Goal: Task Accomplishment & Management: Use online tool/utility

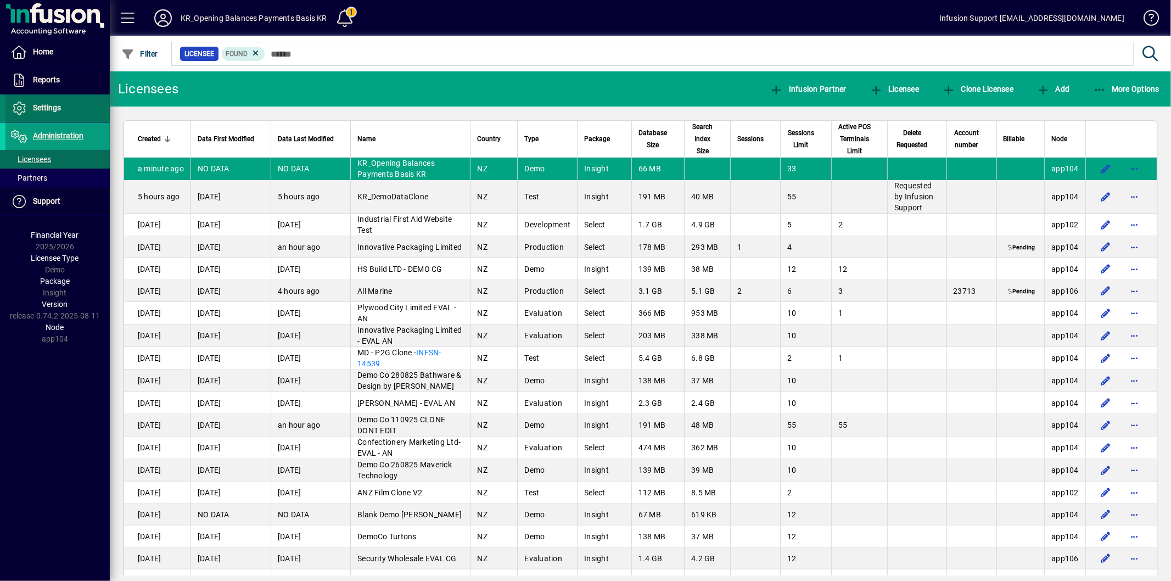
click at [48, 111] on span "Settings" at bounding box center [47, 107] width 28 height 9
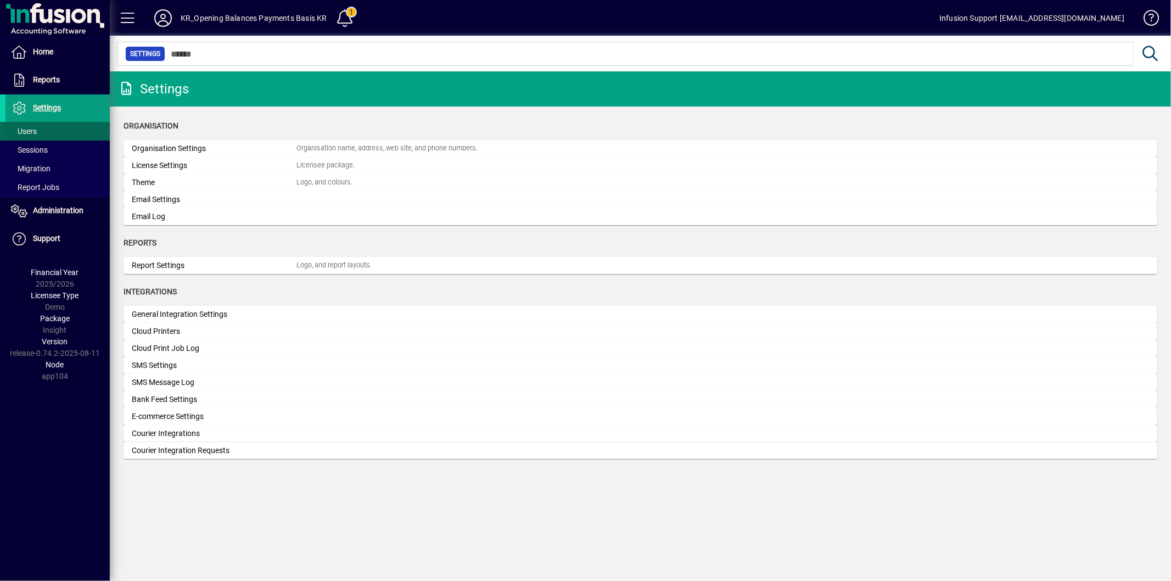
click at [42, 130] on span at bounding box center [57, 131] width 104 height 26
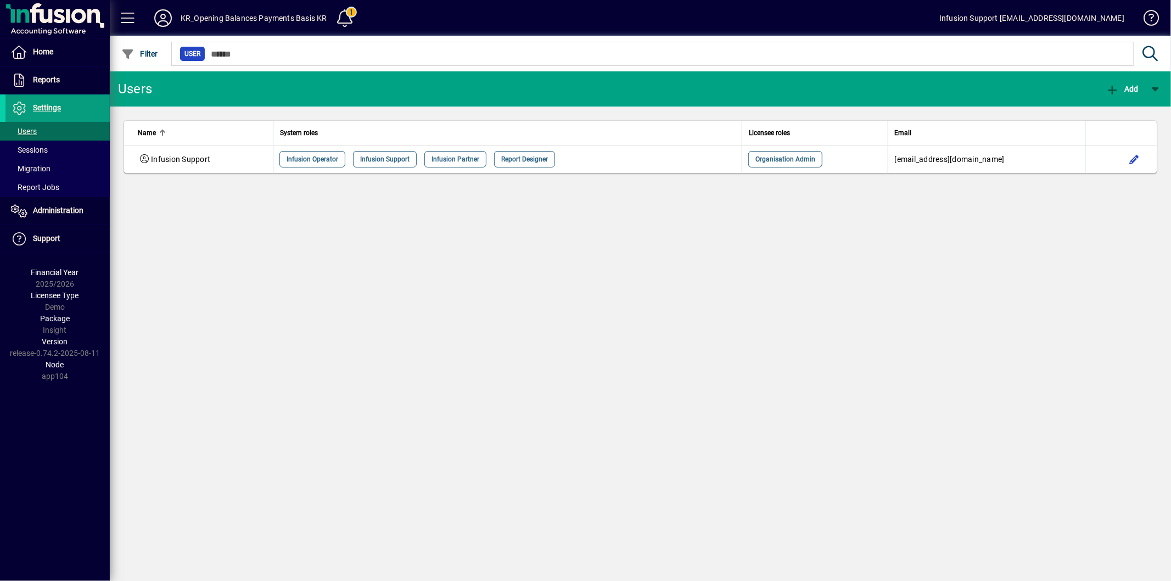
click at [1140, 144] on th at bounding box center [1120, 133] width 71 height 25
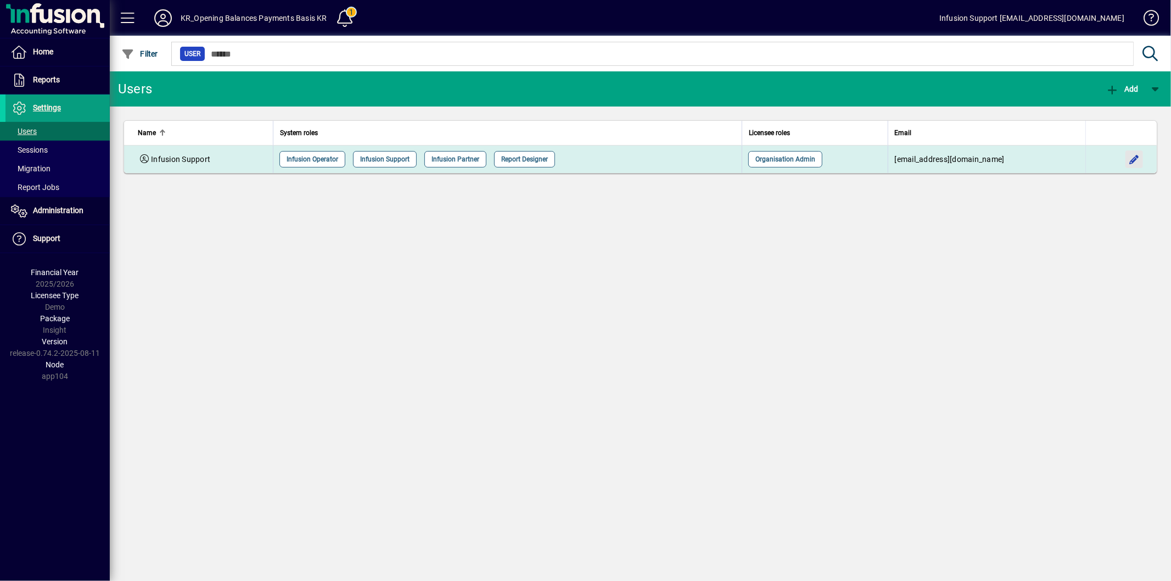
click at [1134, 158] on span "button" at bounding box center [1134, 159] width 26 height 26
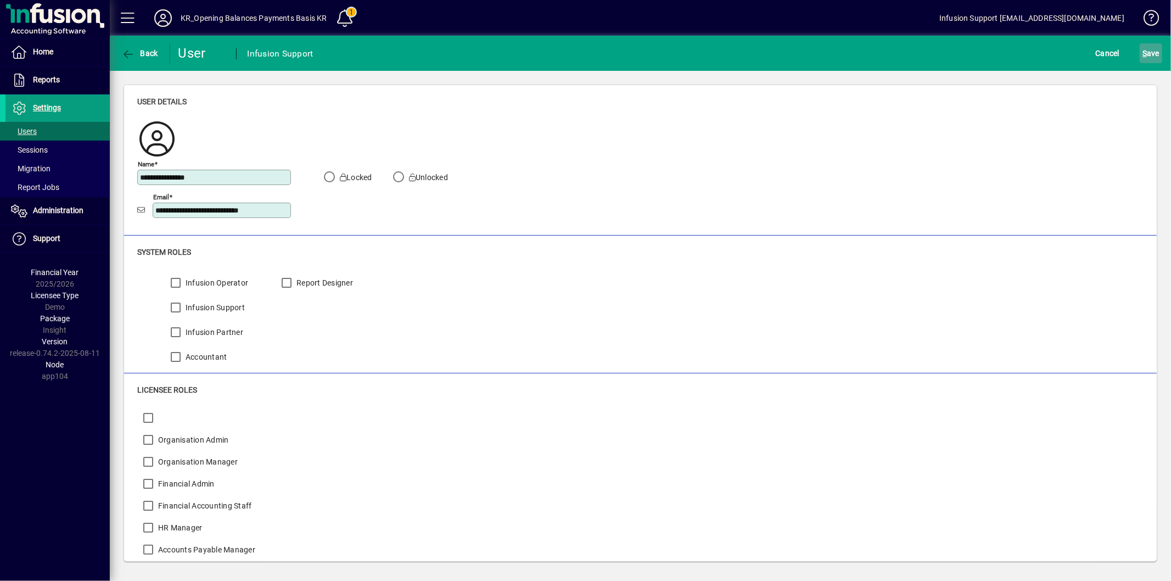
click at [1145, 49] on span "S" at bounding box center [1144, 53] width 4 height 9
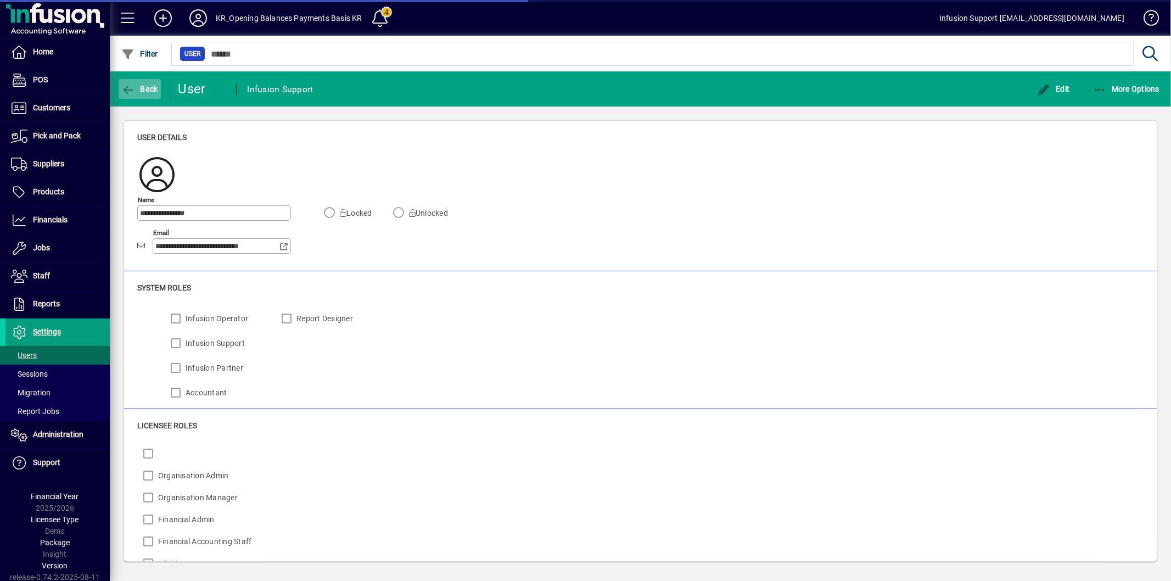
click at [139, 88] on span "Back" at bounding box center [139, 89] width 37 height 9
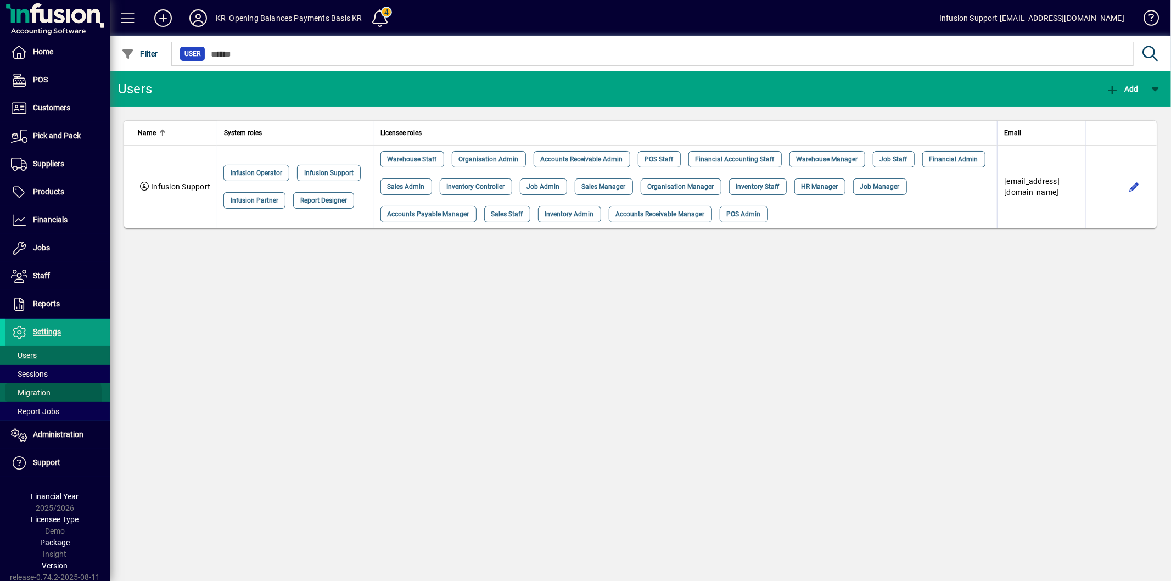
click at [47, 396] on span "Migration" at bounding box center [31, 392] width 40 height 9
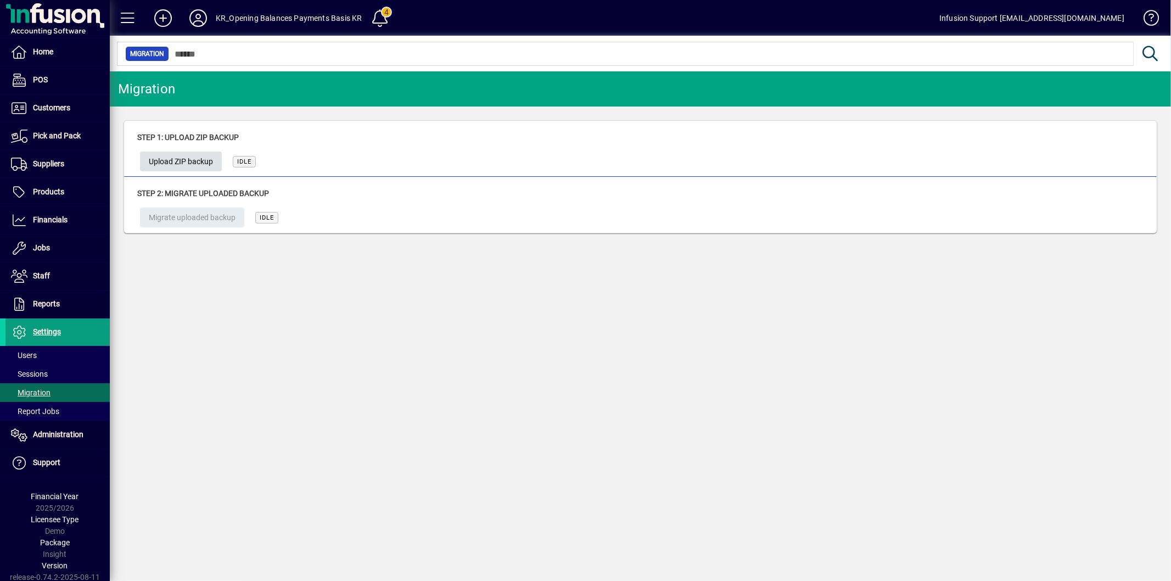
click at [184, 157] on span "Upload ZIP backup" at bounding box center [181, 162] width 64 height 18
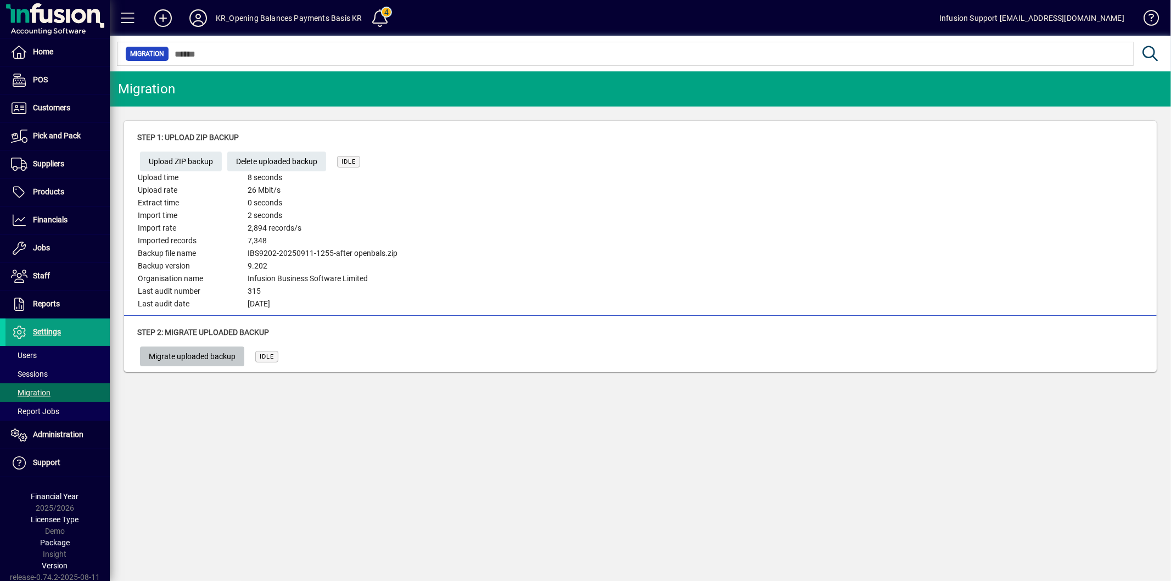
click at [217, 347] on span "Migrate uploaded backup" at bounding box center [192, 356] width 87 height 18
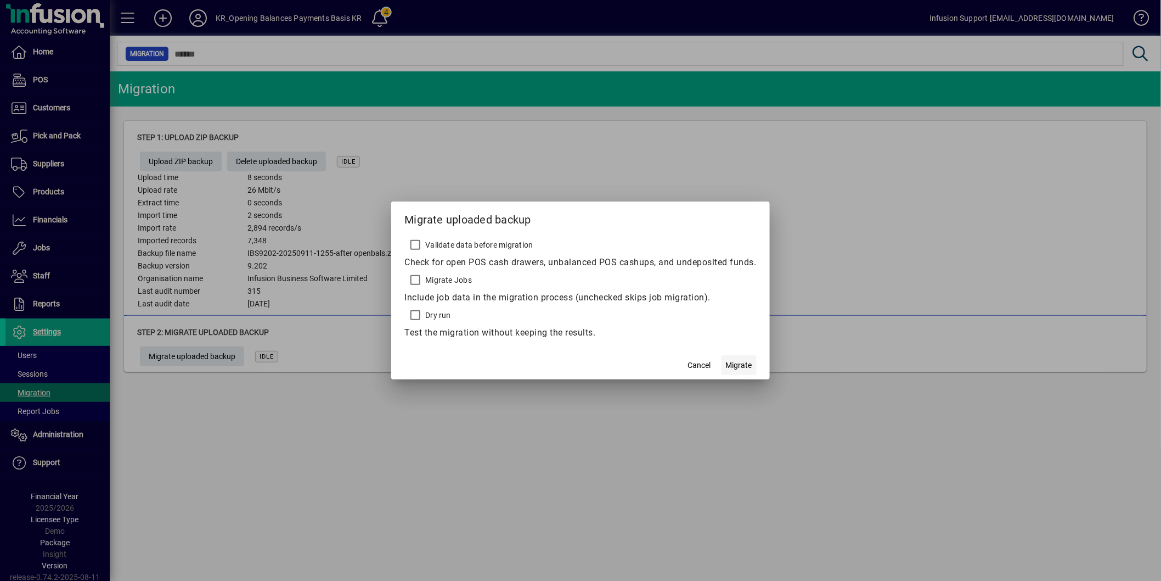
click at [730, 358] on span "button" at bounding box center [739, 365] width 35 height 26
